Goal: Information Seeking & Learning: Find specific page/section

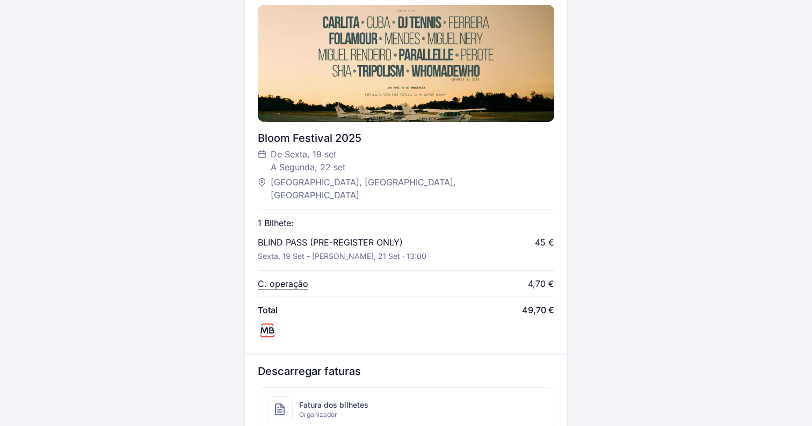
scroll to position [494, 0]
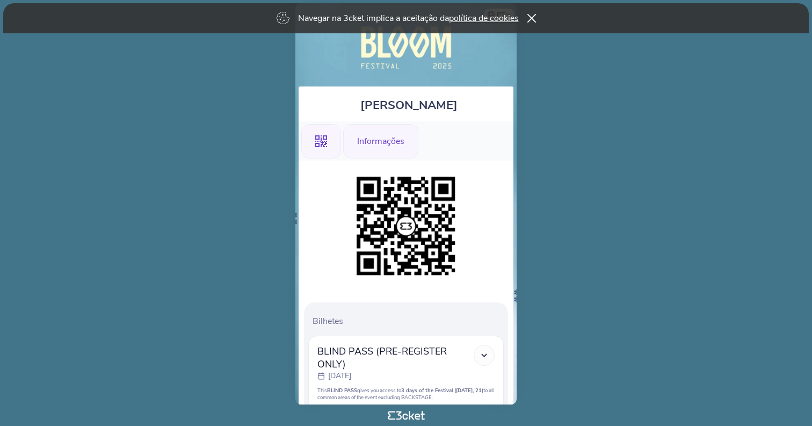
click at [384, 150] on div "Informações" at bounding box center [380, 141] width 75 height 34
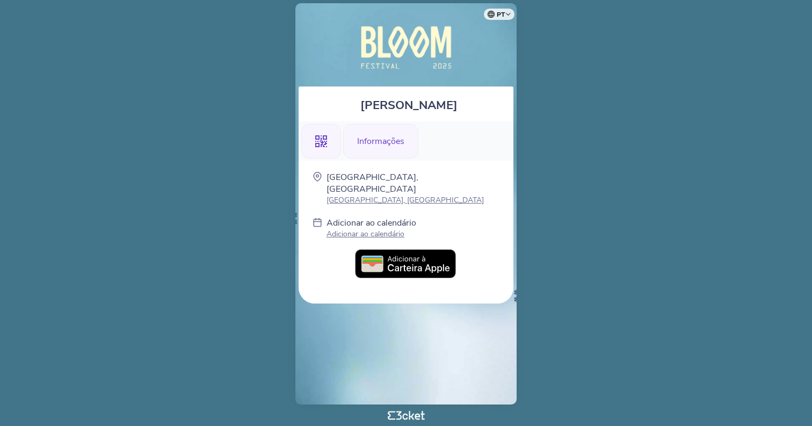
click at [323, 146] on icon at bounding box center [321, 141] width 12 height 12
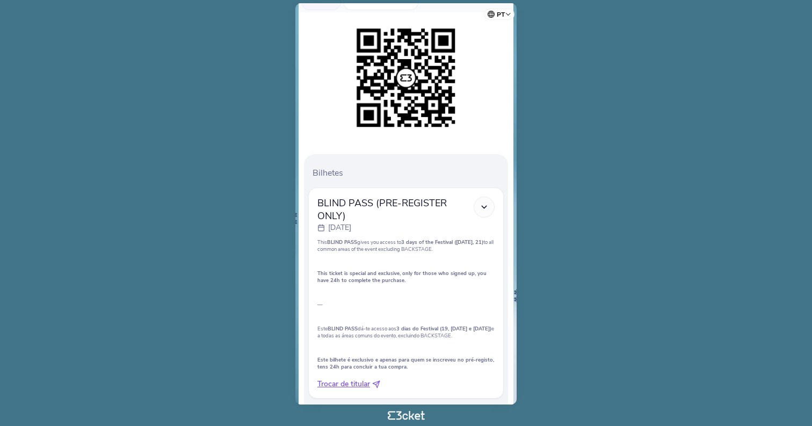
scroll to position [214, 0]
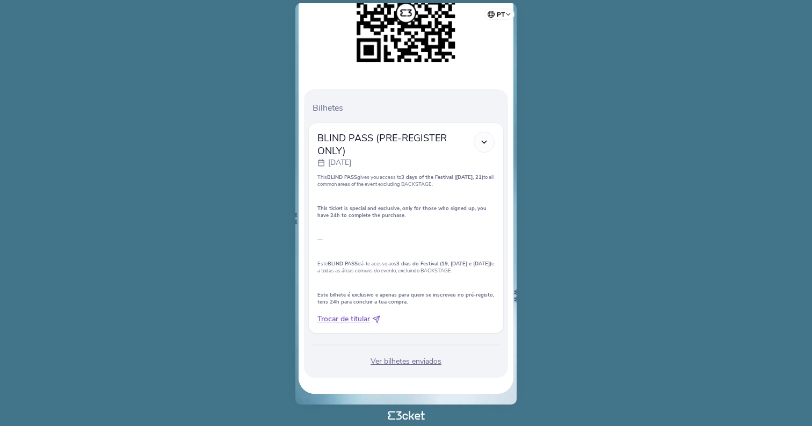
click at [410, 361] on div "Ver bilhetes enviados" at bounding box center [405, 361] width 195 height 11
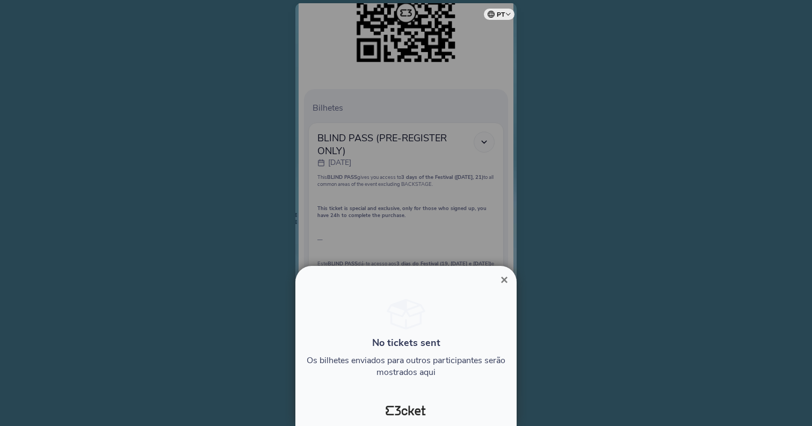
click at [507, 276] on span "×" at bounding box center [504, 279] width 8 height 14
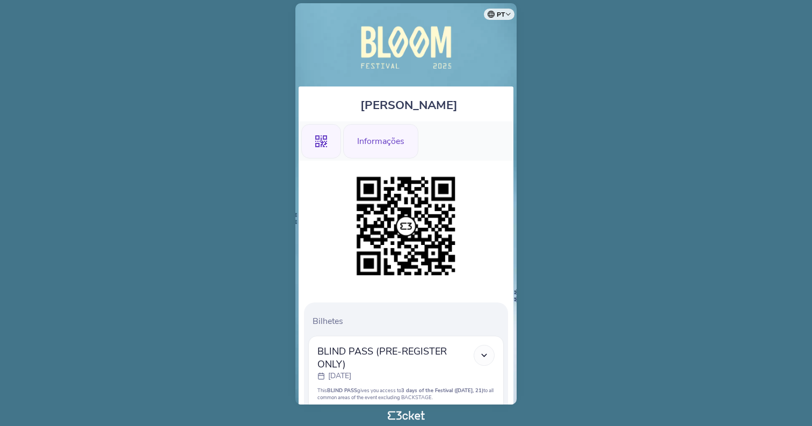
click at [368, 131] on div "Informações" at bounding box center [380, 141] width 75 height 34
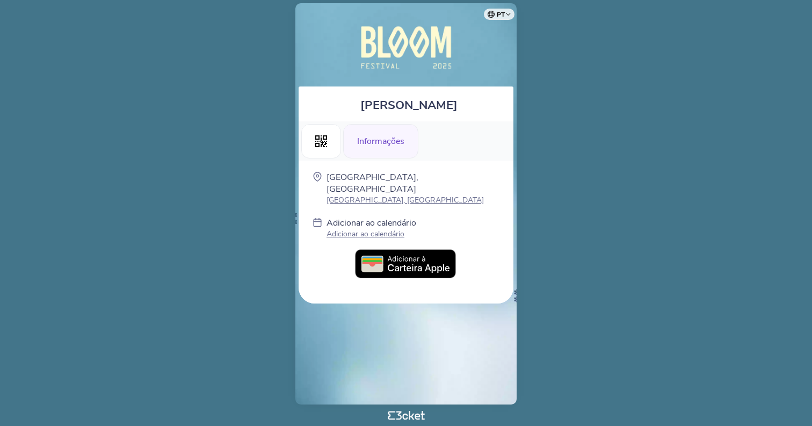
click at [397, 236] on div "[GEOGRAPHIC_DATA], [GEOGRAPHIC_DATA], Porto Adicionar ao calendário Adicionar a…" at bounding box center [405, 231] width 215 height 143
click at [397, 256] on img at bounding box center [406, 264] width 102 height 30
